Goal: Task Accomplishment & Management: Manage account settings

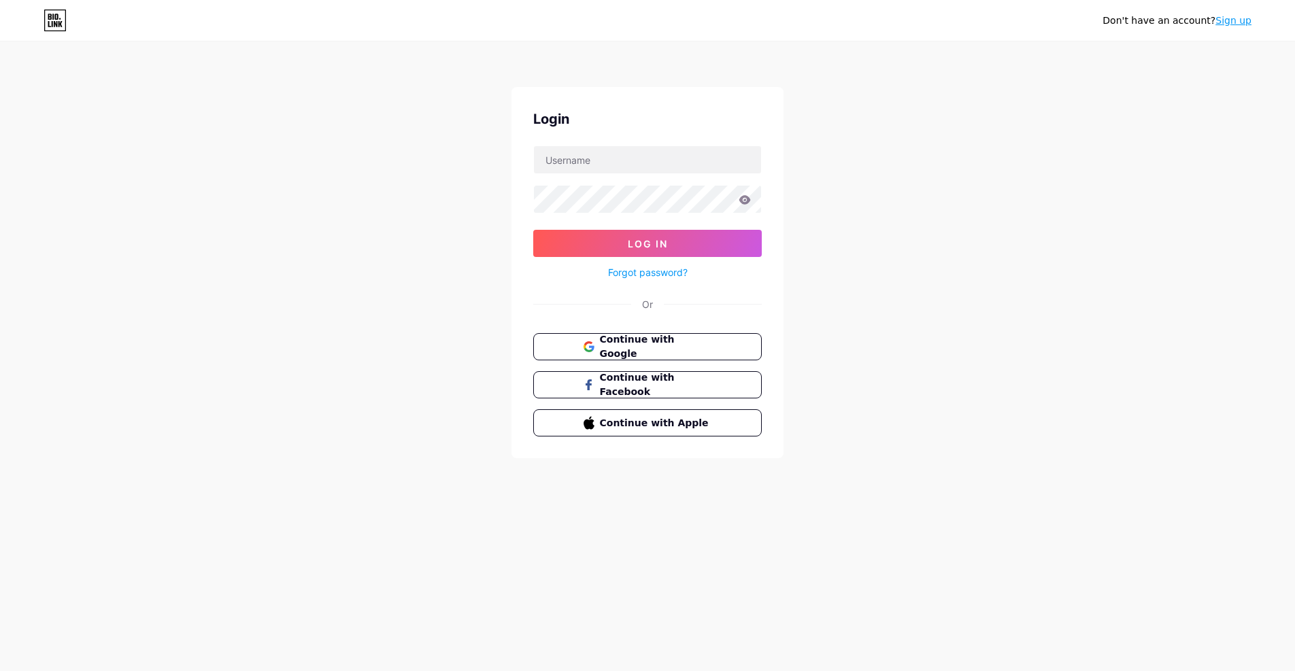
click at [617, 350] on span "Continue with Google" at bounding box center [656, 347] width 112 height 29
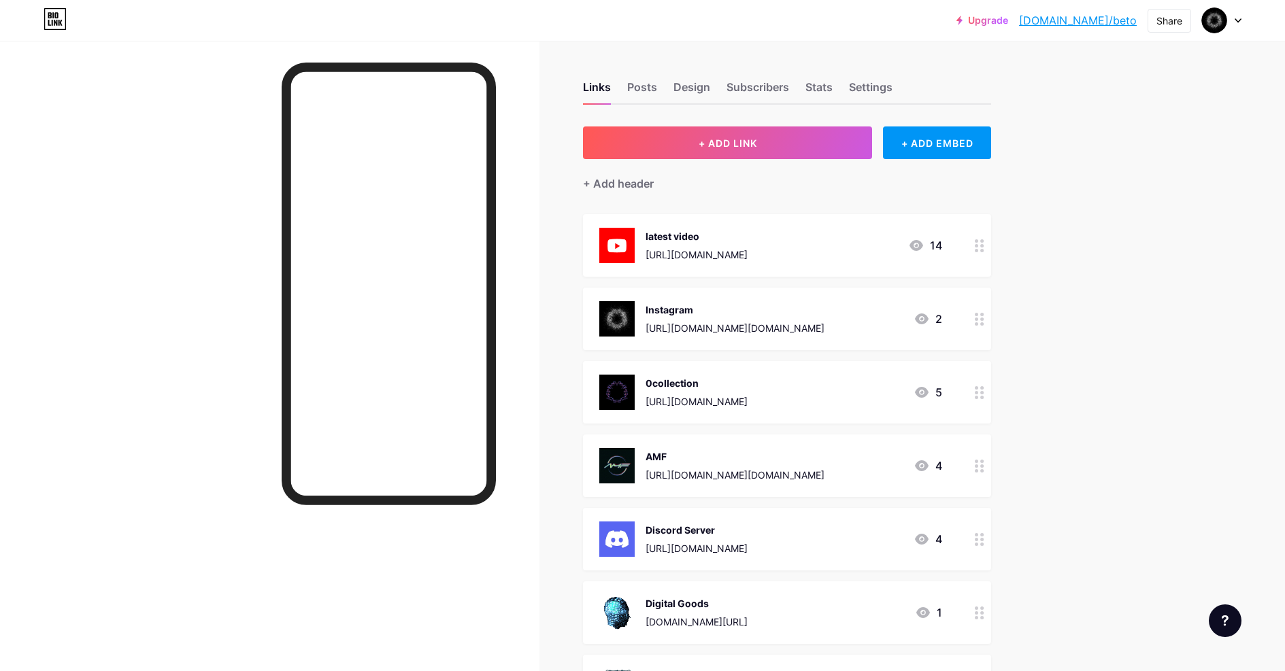
click at [690, 456] on div "AMF" at bounding box center [734, 457] width 179 height 14
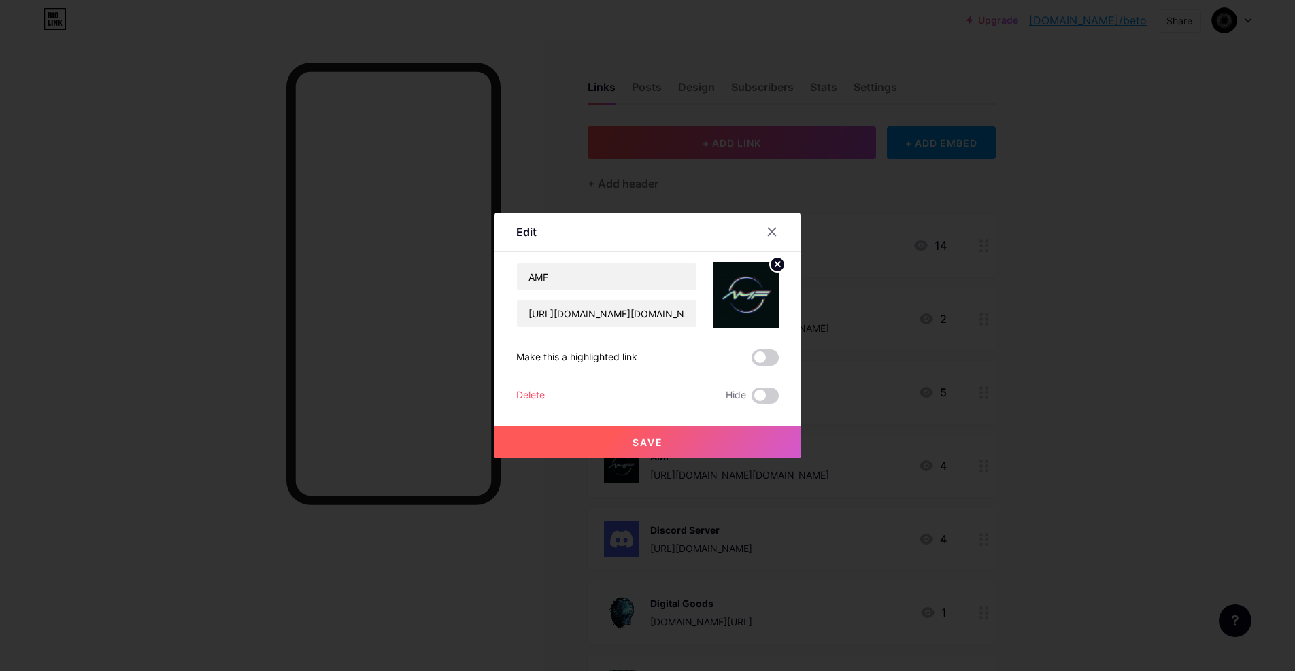
click at [779, 267] on circle at bounding box center [777, 264] width 15 height 15
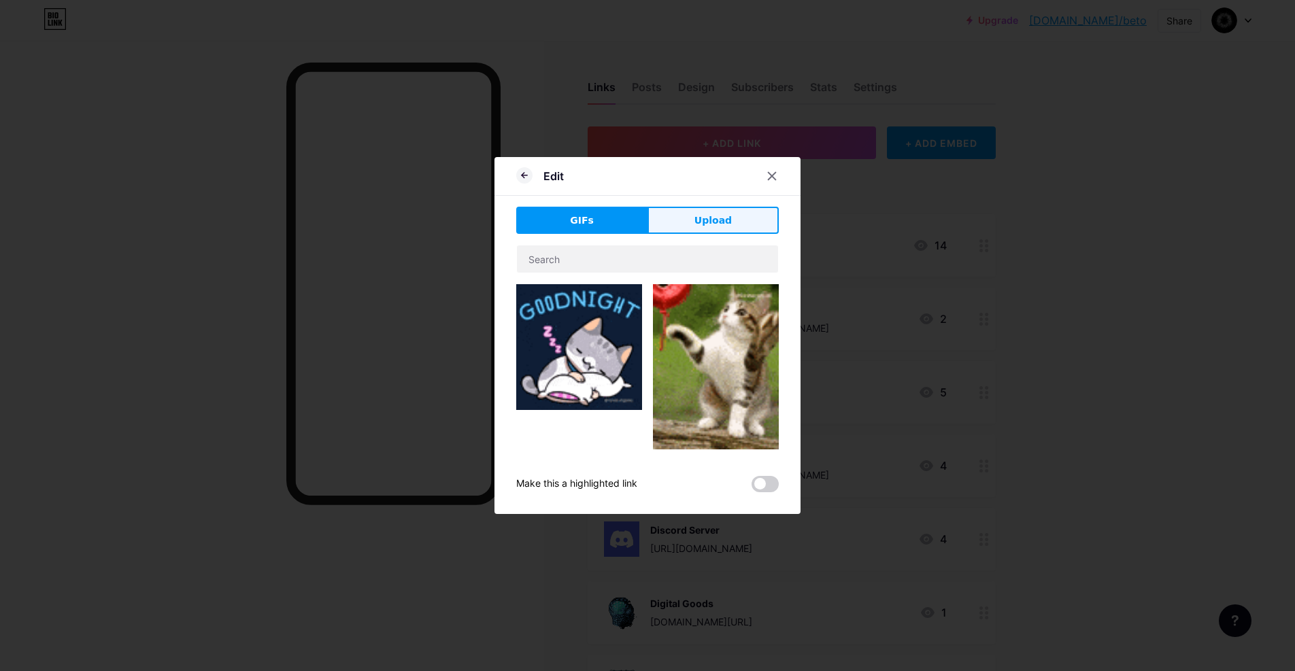
click at [700, 224] on span "Upload" at bounding box center [712, 221] width 37 height 14
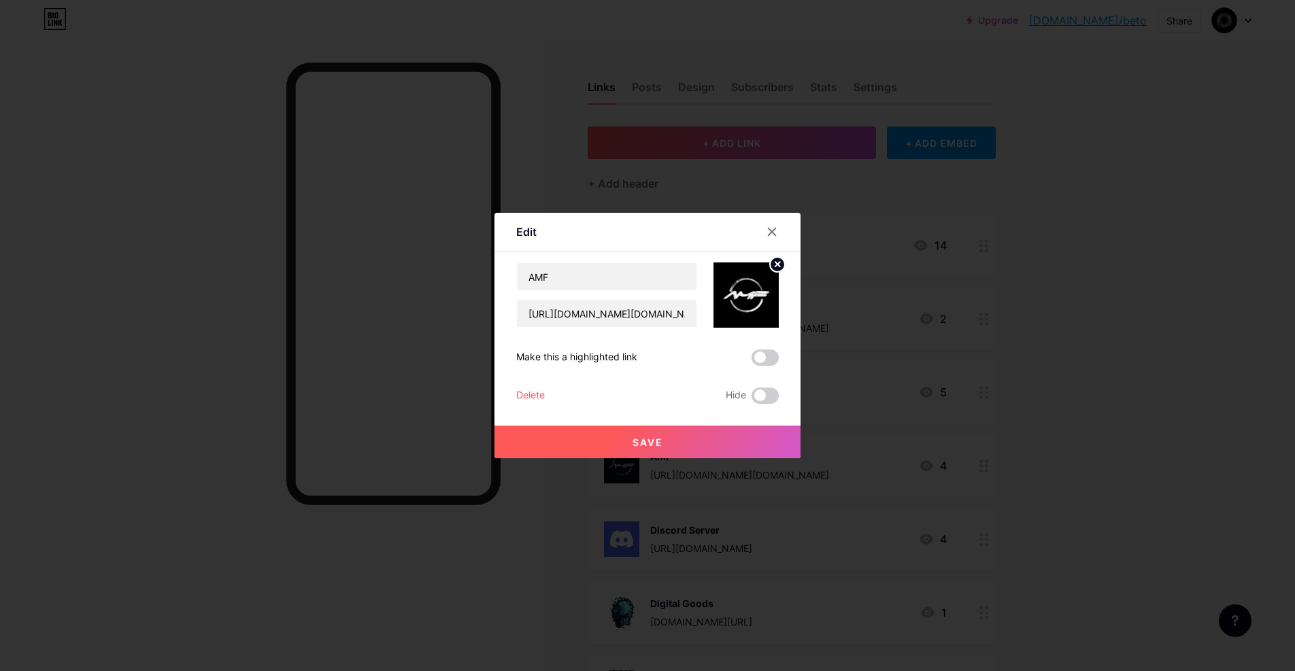
click at [778, 267] on circle at bounding box center [777, 264] width 15 height 15
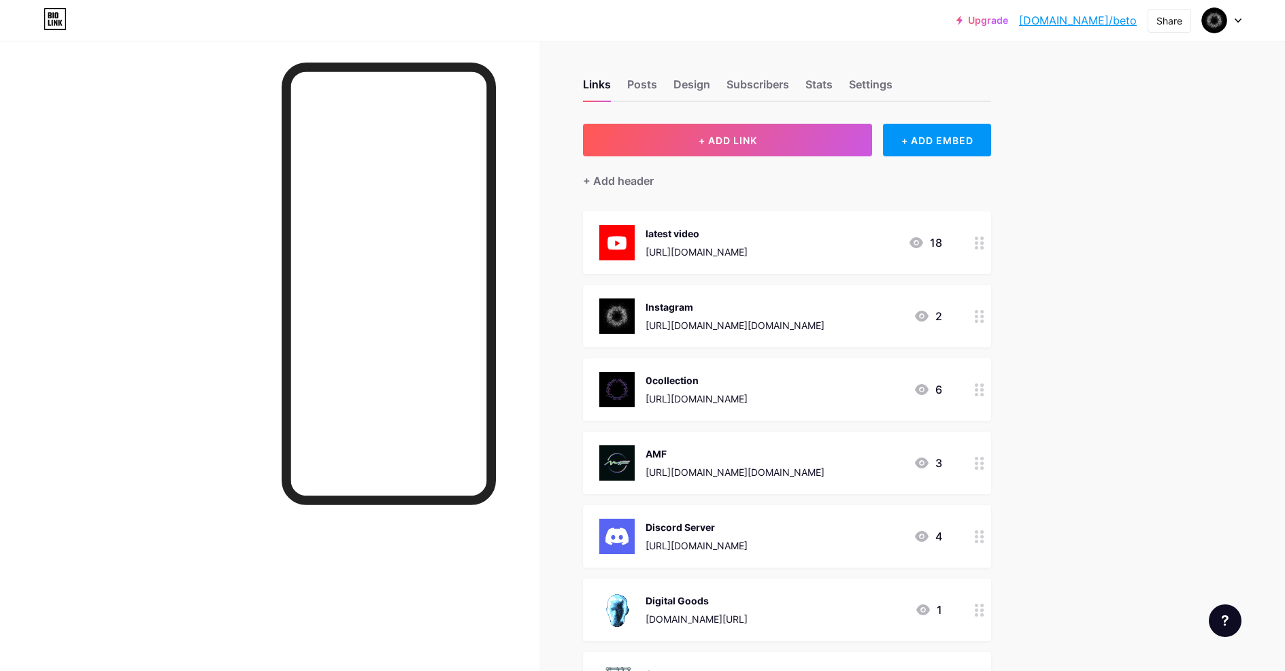
scroll to position [14, 0]
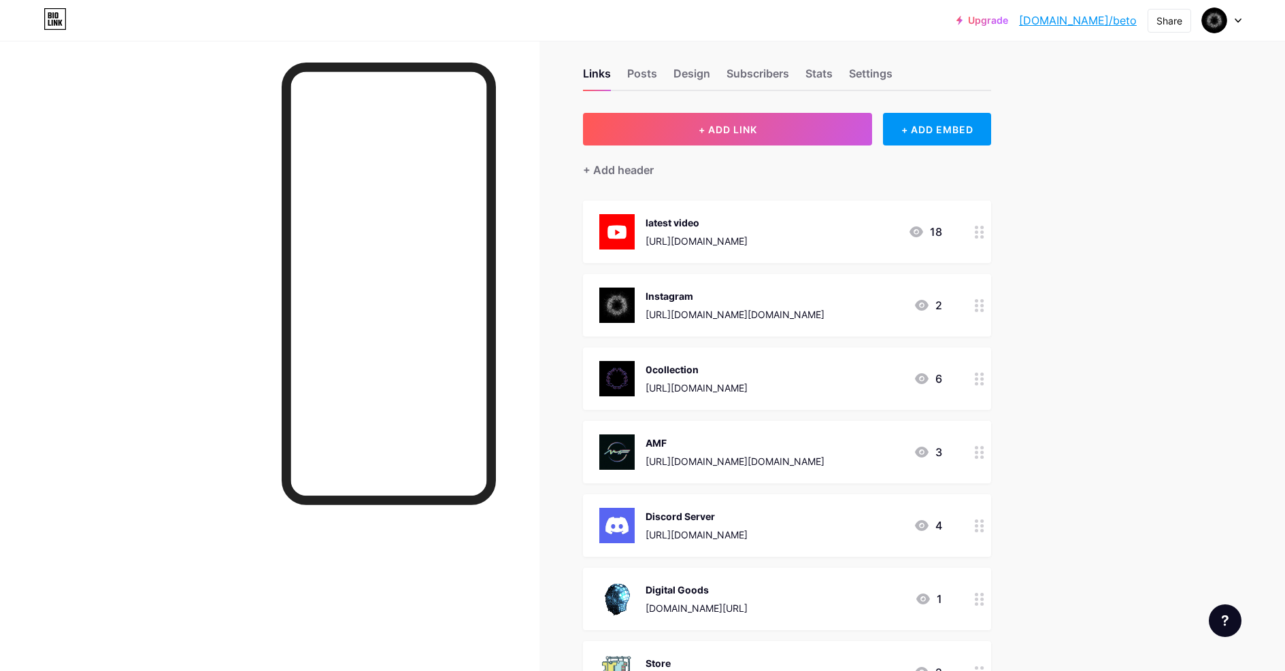
click at [718, 455] on div "[URL][DOMAIN_NAME][DOMAIN_NAME]" at bounding box center [734, 461] width 179 height 14
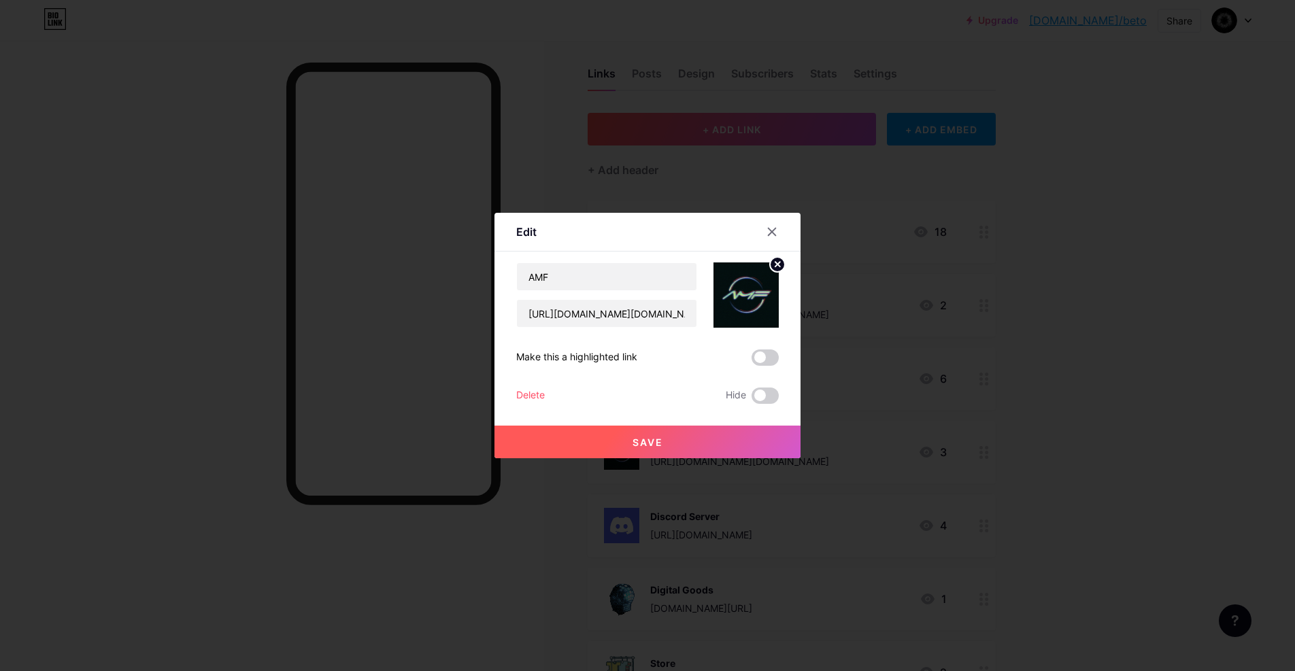
click at [780, 265] on circle at bounding box center [777, 264] width 15 height 15
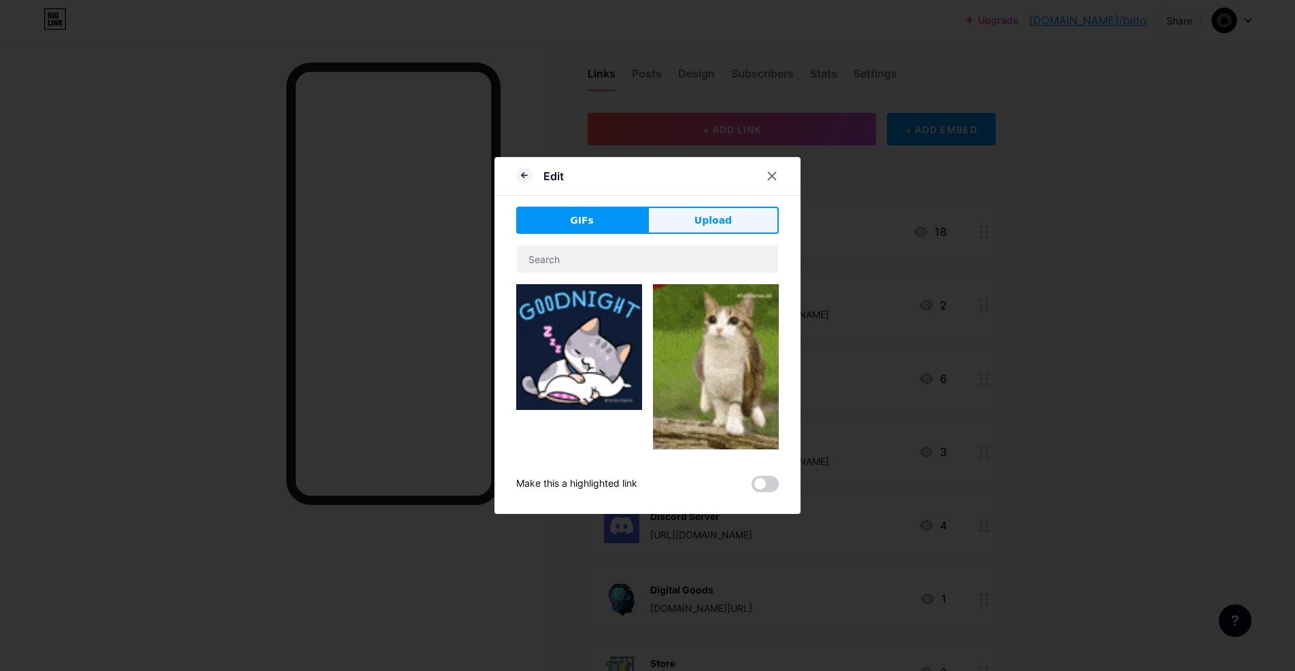
click at [703, 211] on button "Upload" at bounding box center [713, 220] width 131 height 27
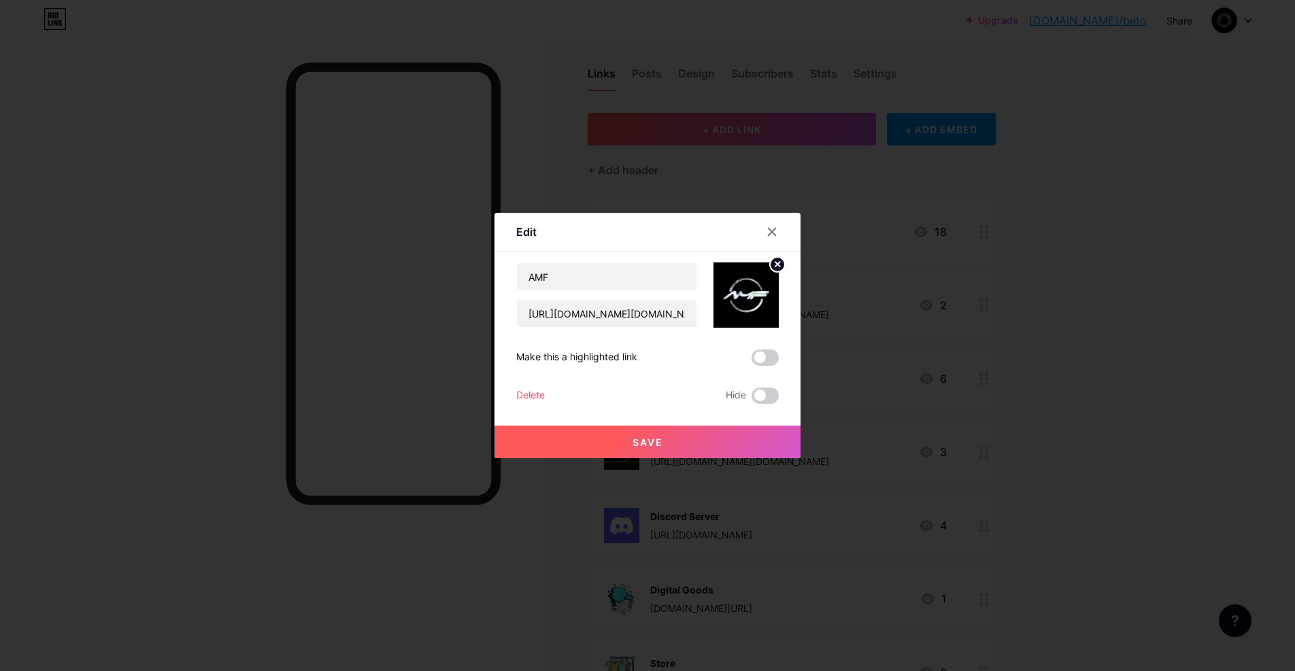
click at [643, 442] on span "Save" at bounding box center [648, 443] width 31 height 12
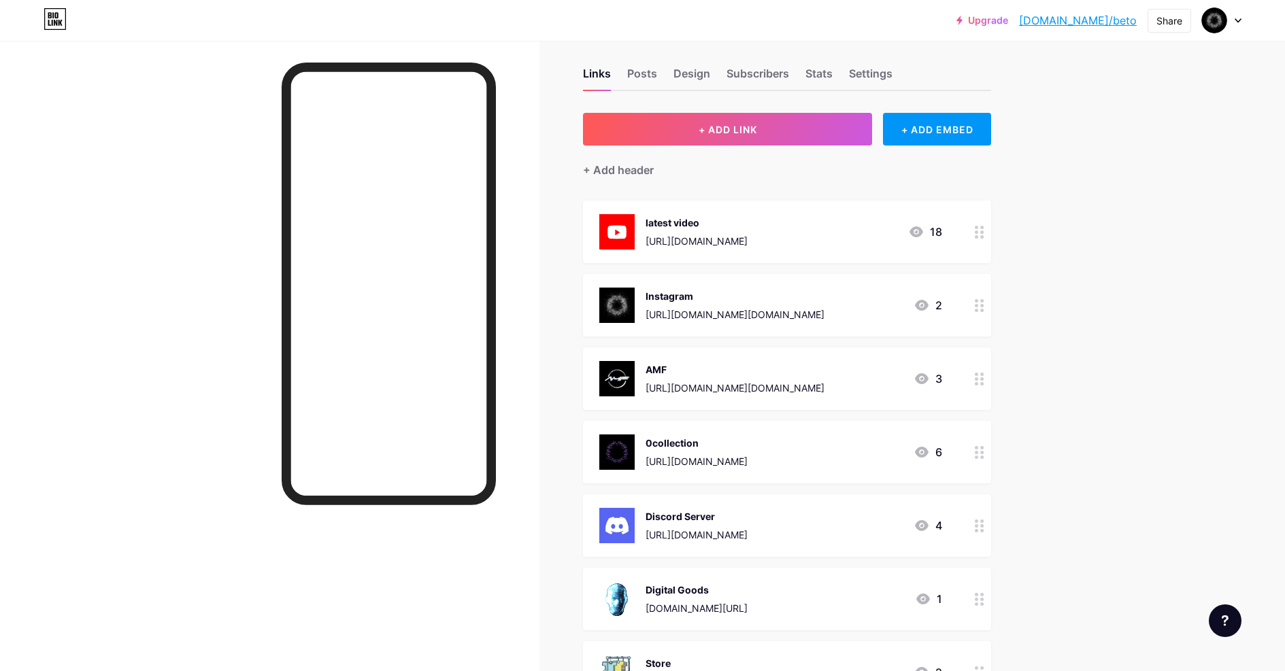
click at [690, 307] on div "[URL][DOMAIN_NAME][DOMAIN_NAME]" at bounding box center [734, 314] width 179 height 14
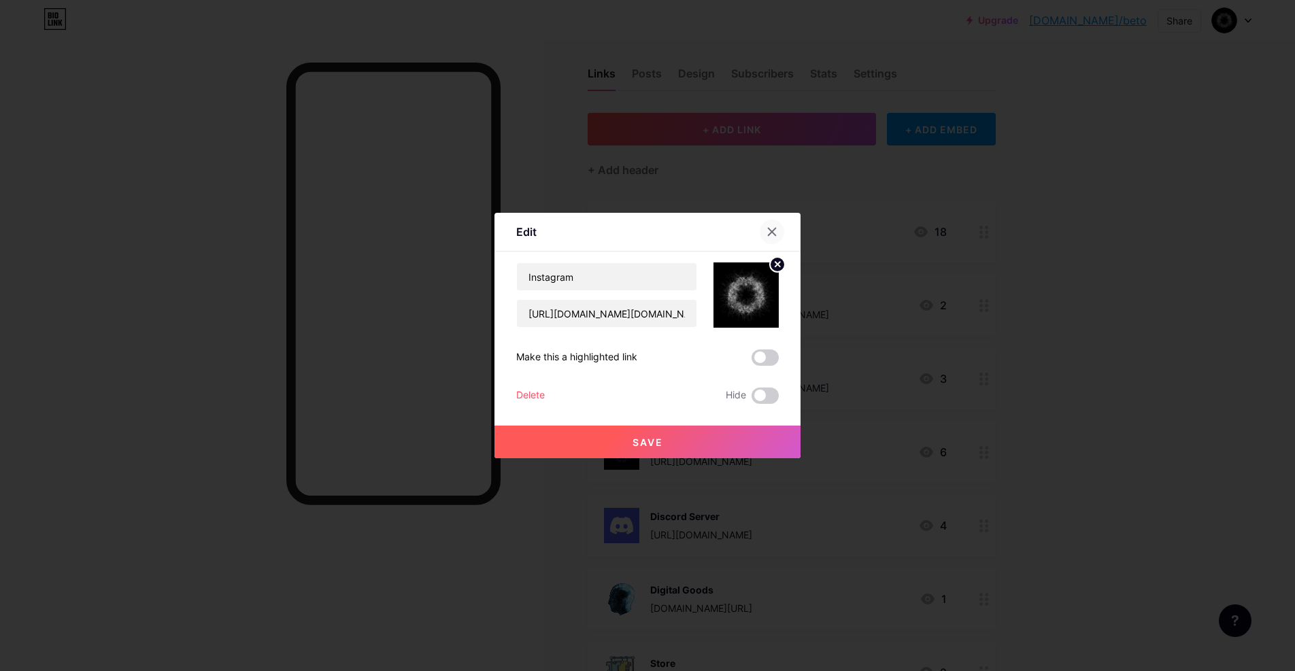
click at [775, 227] on icon at bounding box center [772, 231] width 11 height 11
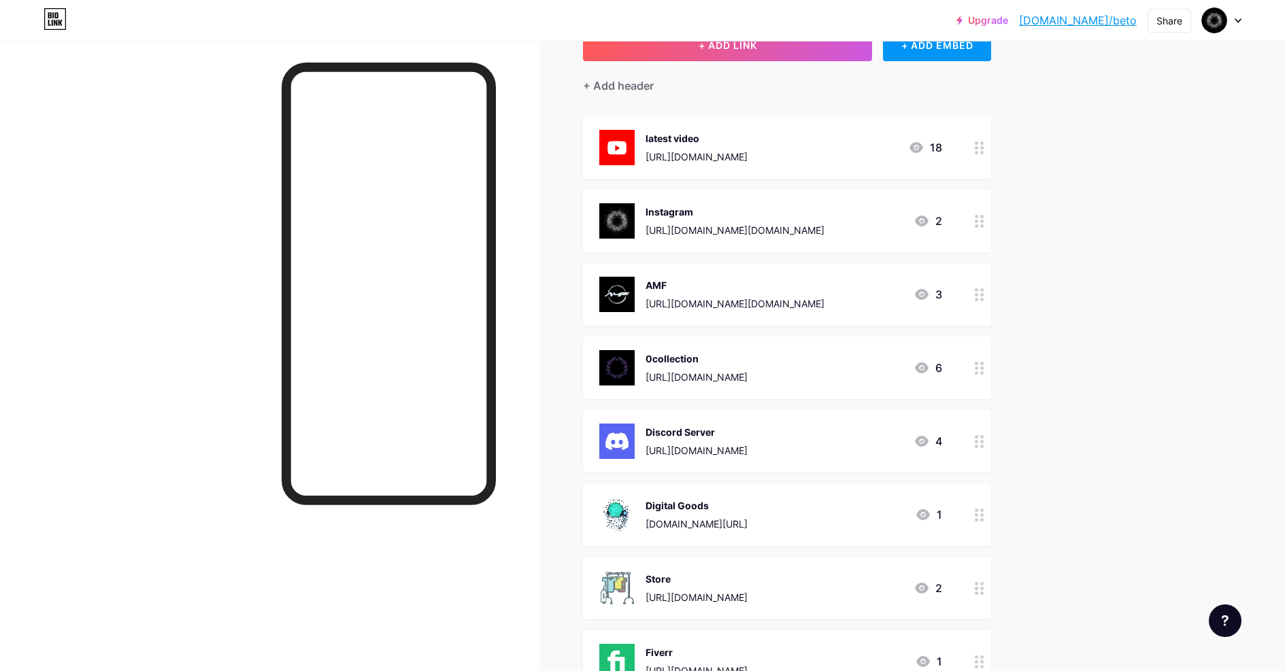
scroll to position [0, 0]
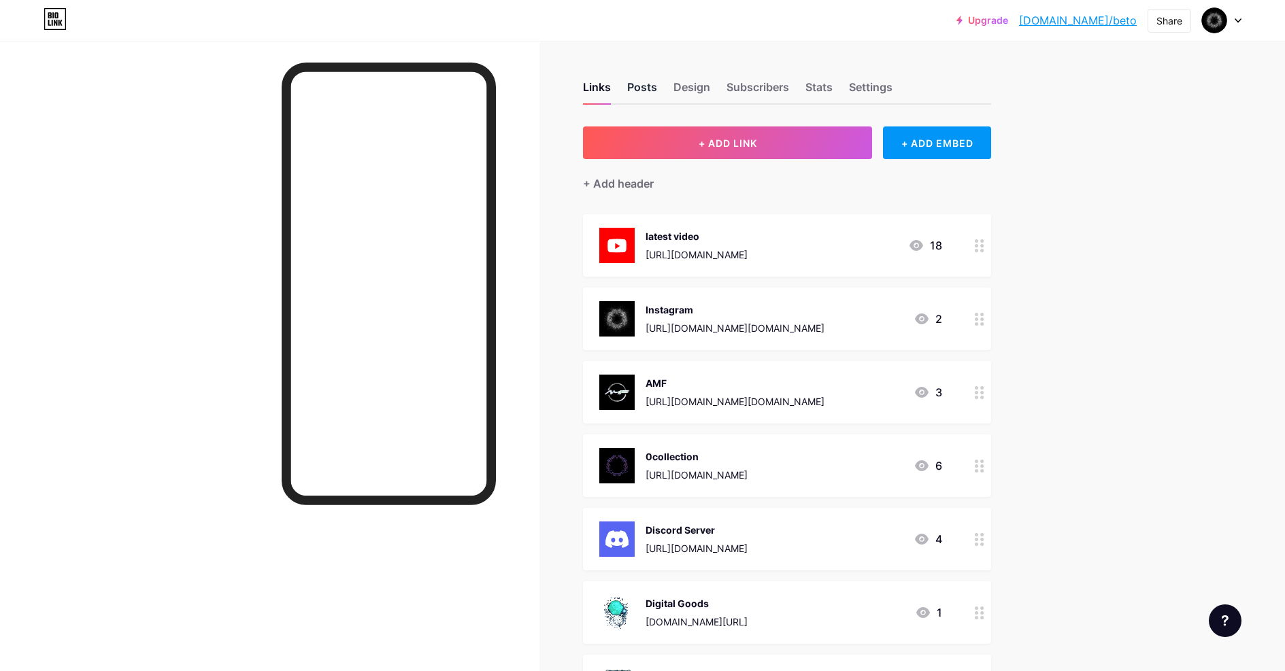
click at [651, 89] on div "Posts" at bounding box center [642, 91] width 30 height 24
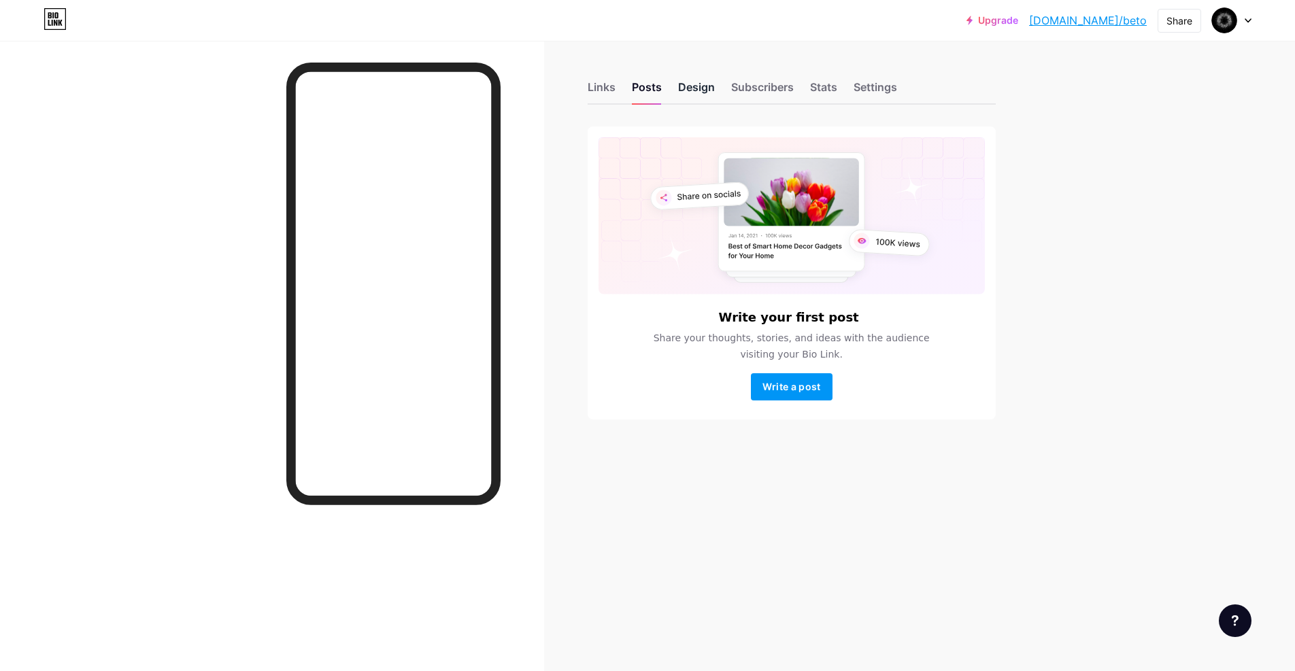
click at [697, 87] on div "Design" at bounding box center [696, 91] width 37 height 24
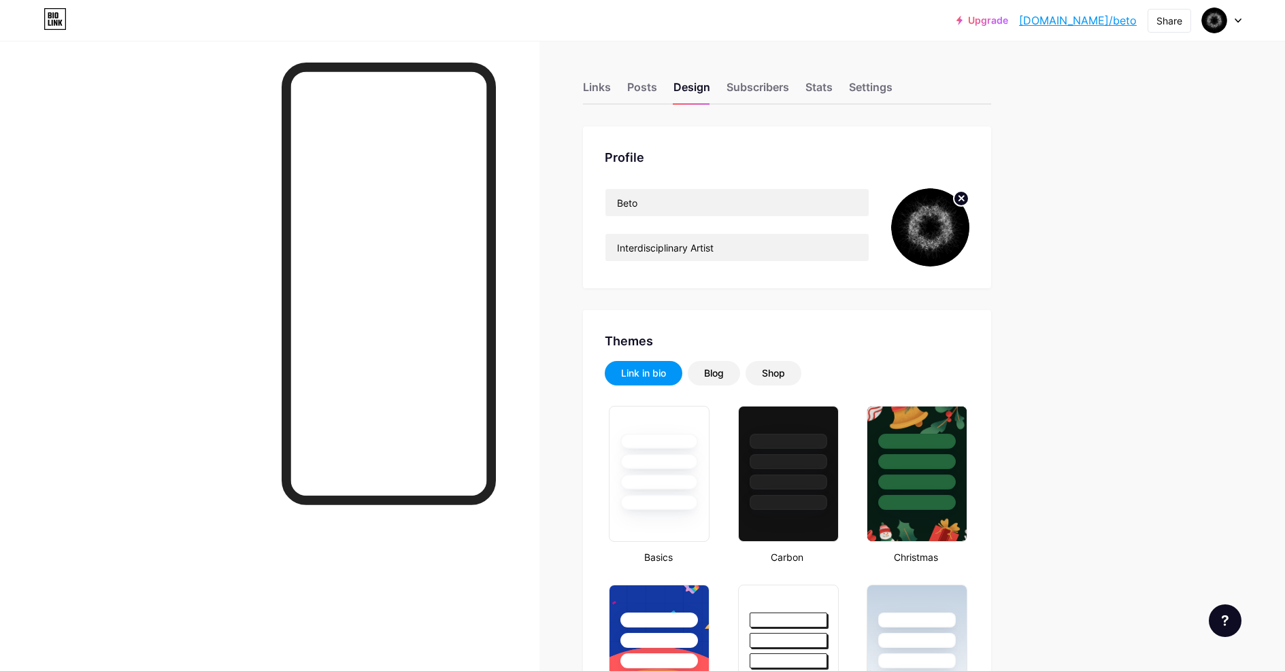
type input "#000000"
type input "#232323"
type input "#ffffff"
click at [964, 195] on circle at bounding box center [961, 198] width 15 height 15
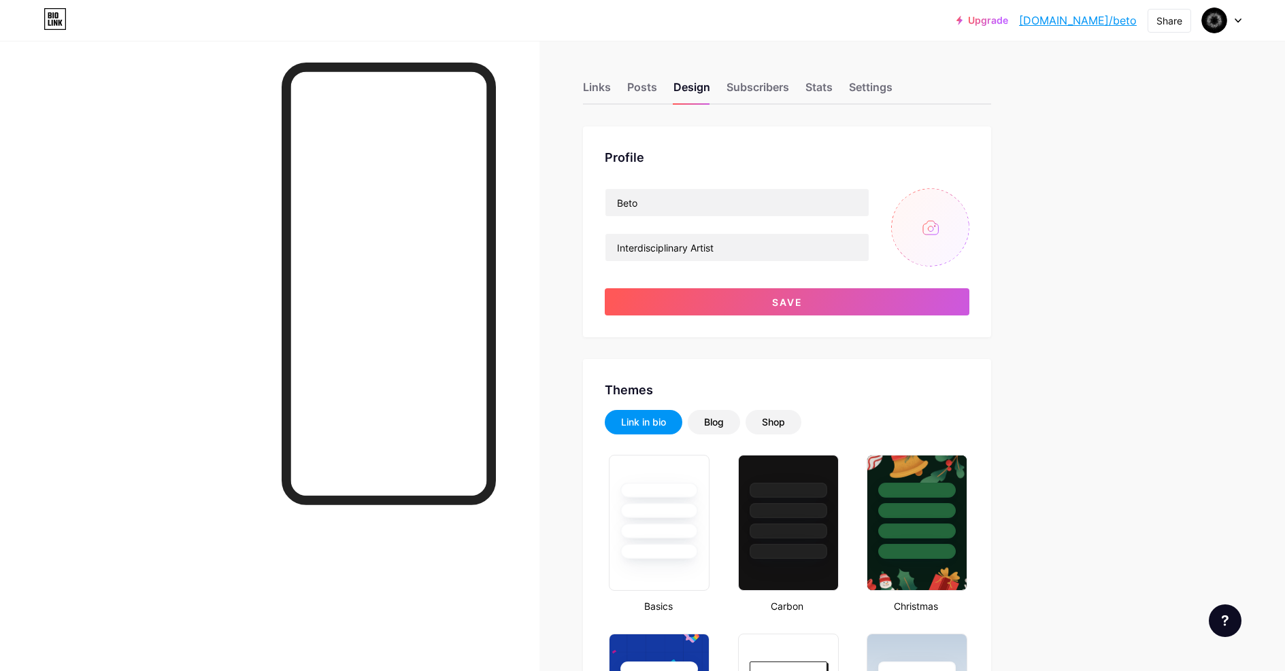
click at [930, 228] on input "file" at bounding box center [930, 227] width 78 height 78
type input "C:\fakepath\Screenshot [DATE] 19.49.46.png"
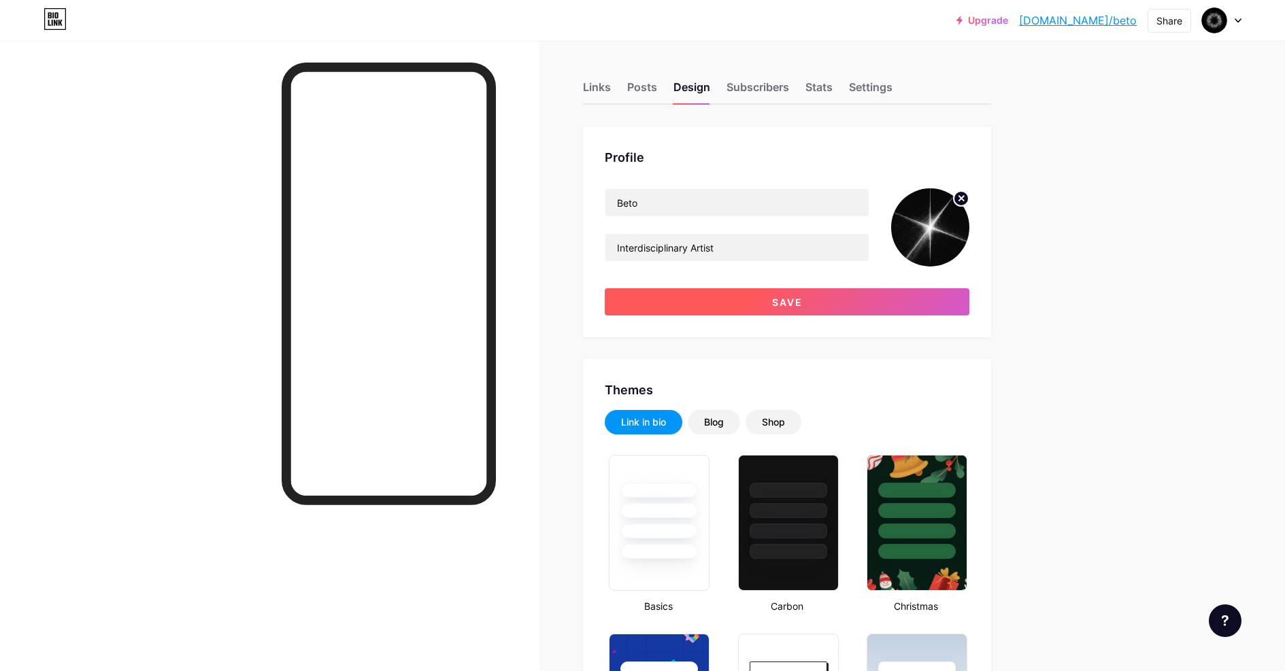
click at [775, 305] on button "Save" at bounding box center [787, 301] width 365 height 27
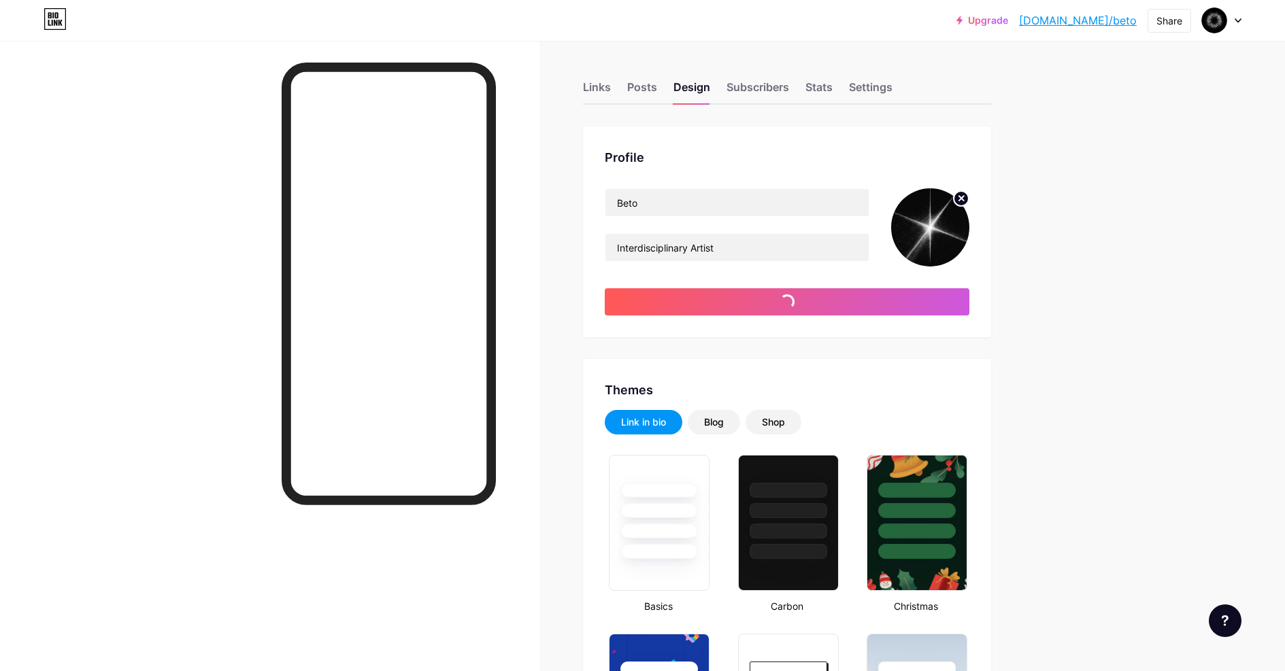
type input "#ffffff"
